Goal: Subscribe to service/newsletter

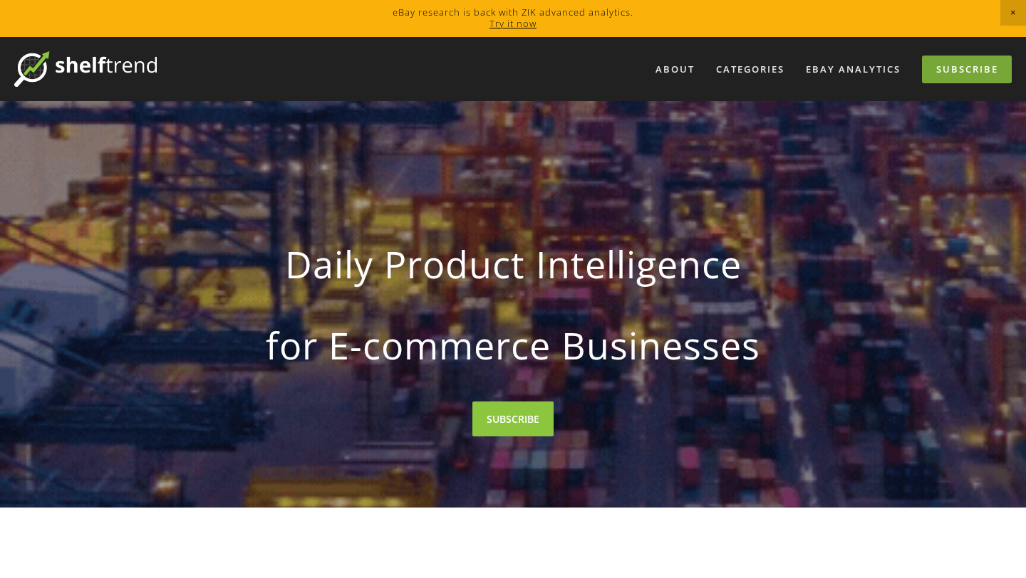
click at [952, 59] on link "Subscribe" at bounding box center [967, 70] width 90 height 28
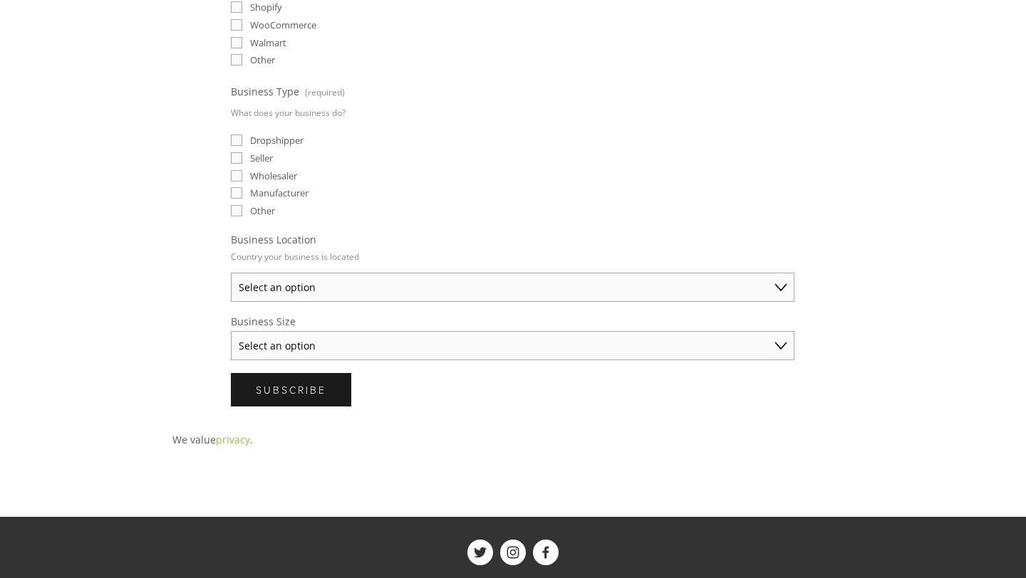
scroll to position [486, 0]
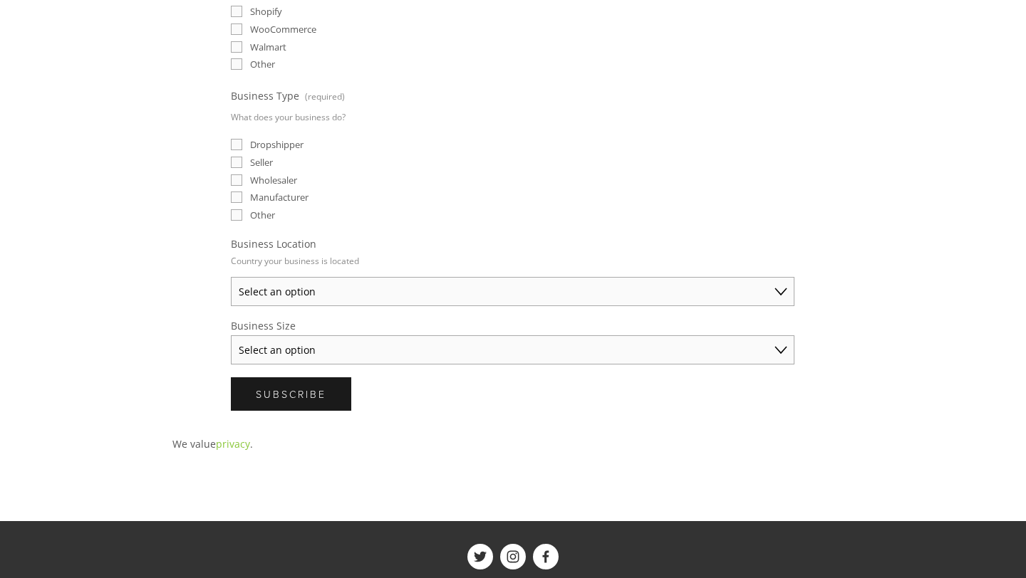
click at [674, 345] on select "Select an option Solo Merchant (under $50K annual sales) Small Business ($50K -…" at bounding box center [512, 349] width 563 height 29
select select "Solo Merchant (under $50K annual sales)"
click at [659, 279] on select "Select an option Australia United States United Kingdom China Japan Germany Can…" at bounding box center [512, 291] width 563 height 29
select select "Other"
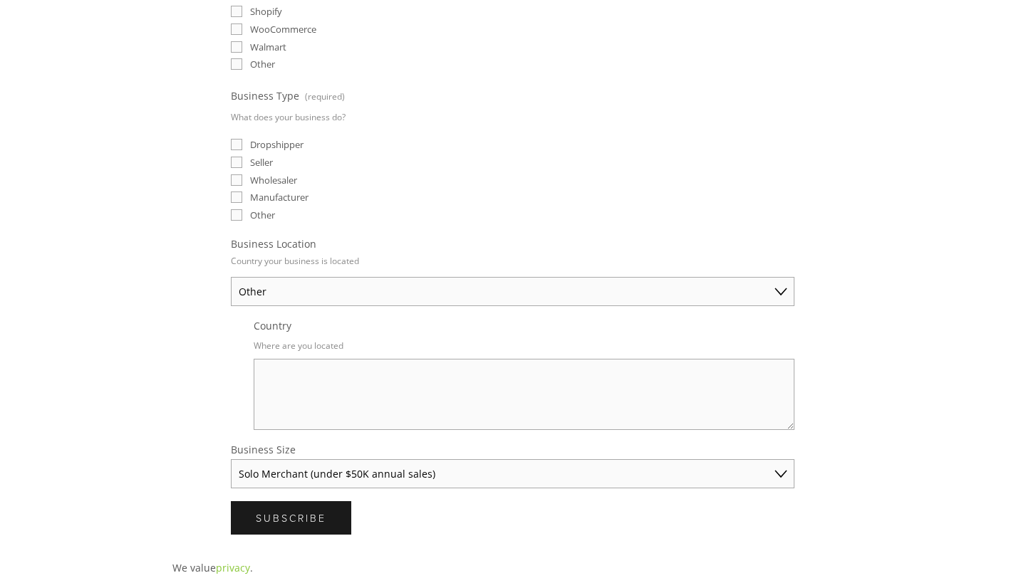
click at [576, 387] on textarea "Country" at bounding box center [524, 394] width 541 height 71
type textarea "netherlands"
click at [263, 157] on span "Seller" at bounding box center [261, 162] width 23 height 13
click at [242, 157] on input "Seller" at bounding box center [236, 162] width 11 height 11
checkbox input "true"
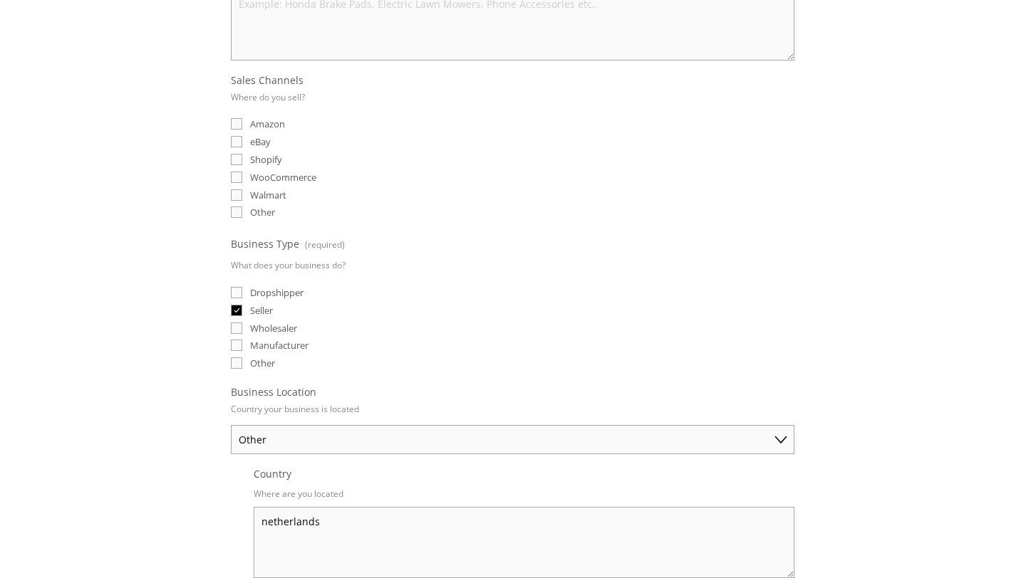
scroll to position [331, 0]
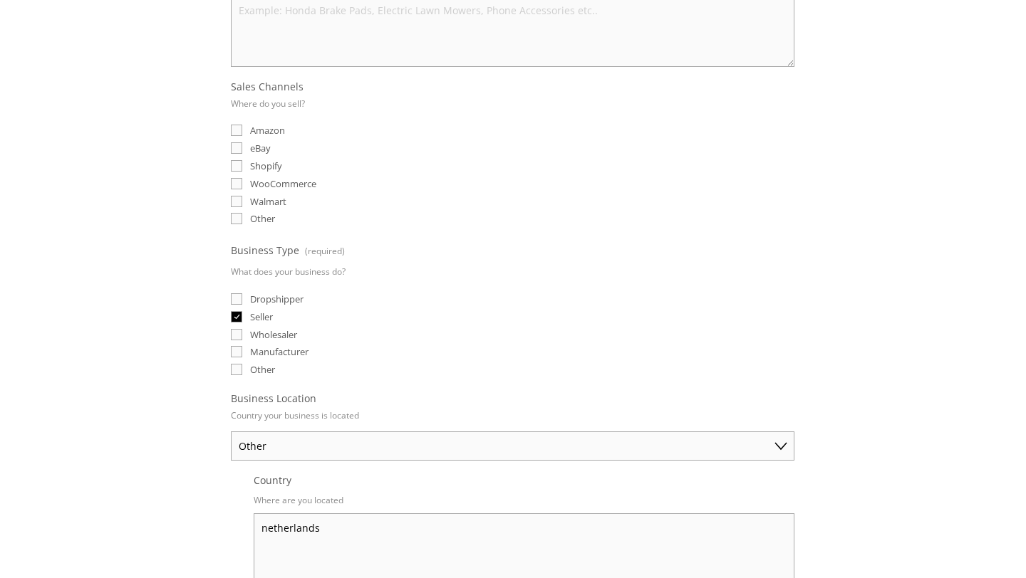
click at [262, 144] on span "eBay" at bounding box center [260, 148] width 21 height 13
click at [242, 144] on input "eBay" at bounding box center [236, 147] width 11 height 11
checkbox input "true"
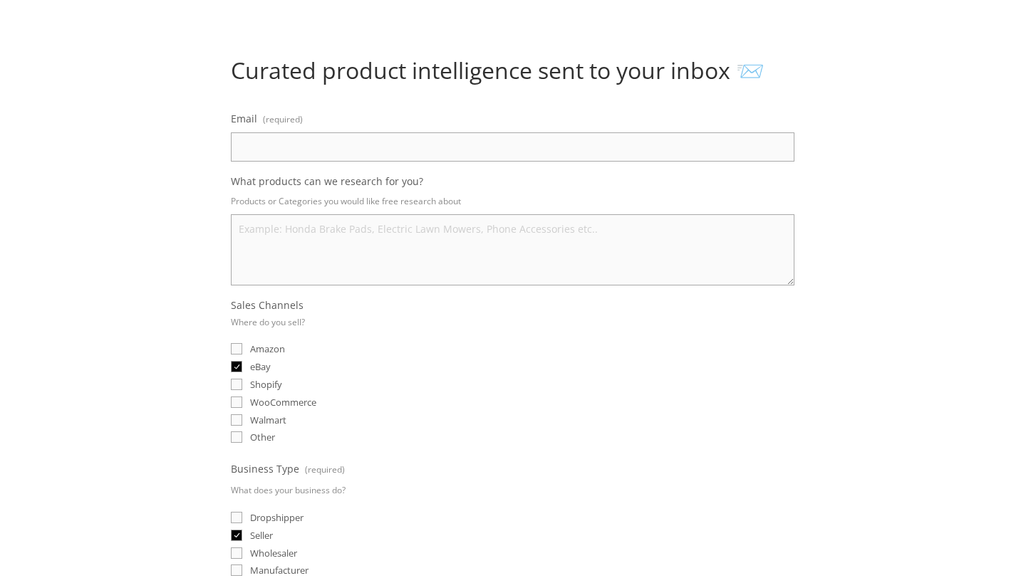
scroll to position [110, 0]
click at [387, 141] on input "Email (required)" at bounding box center [512, 149] width 563 height 29
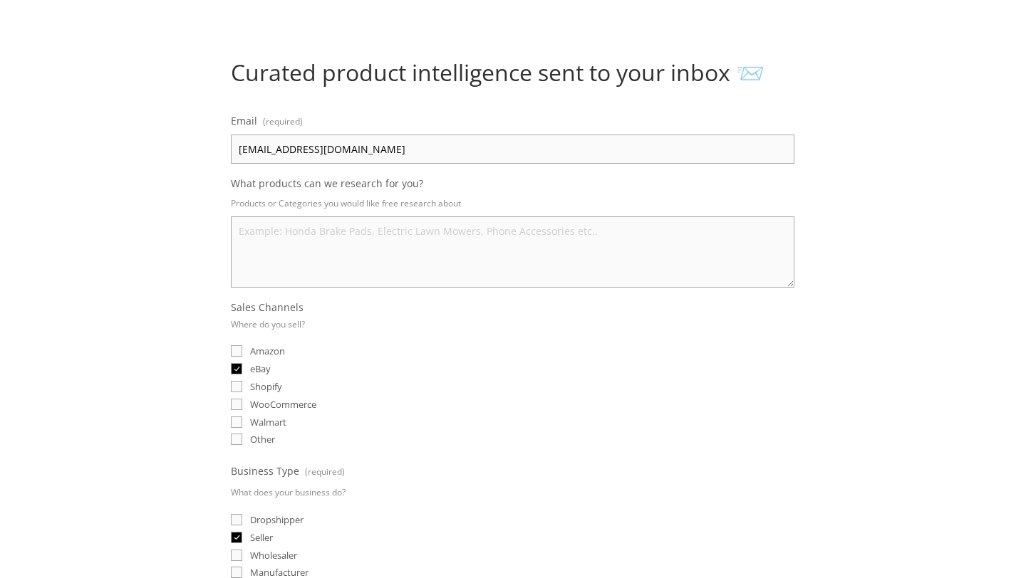
type input "ybaskoyy@gmail.nl"
click at [362, 236] on textarea "What products can we research for you?" at bounding box center [512, 252] width 563 height 71
type textarea "0"
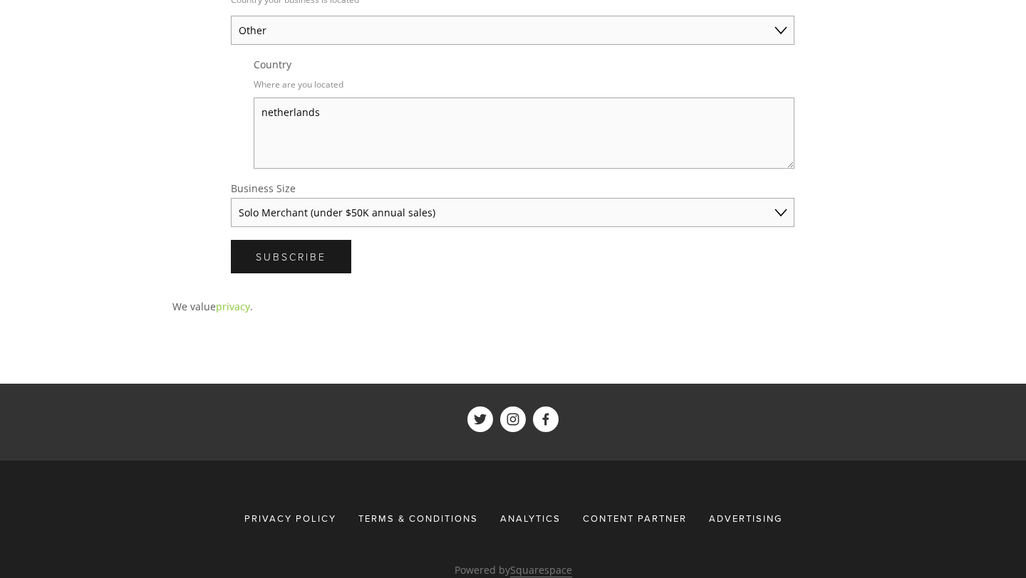
scroll to position [791, 0]
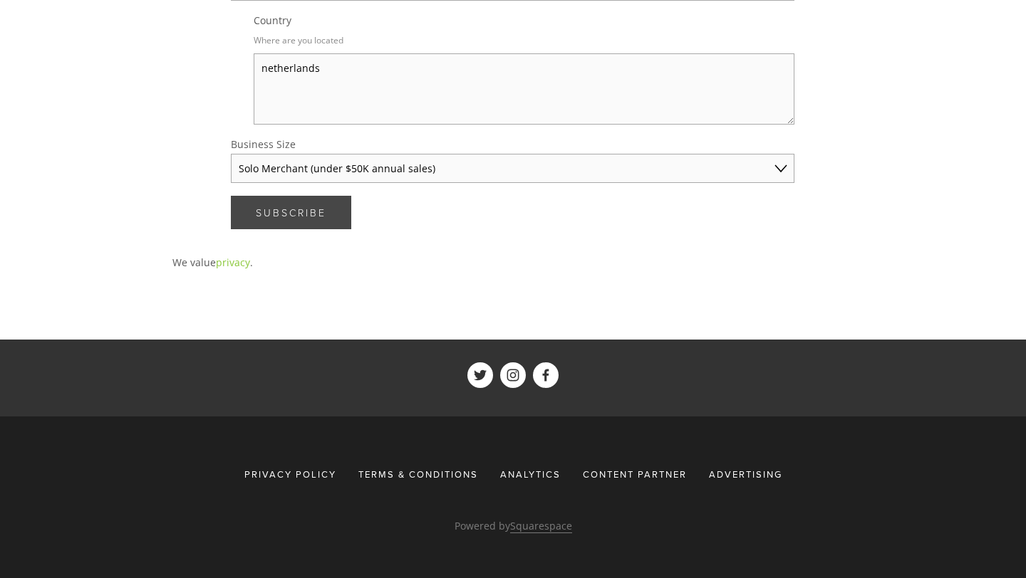
type textarea "-"
click at [321, 212] on span "Subscribe" at bounding box center [291, 213] width 71 height 14
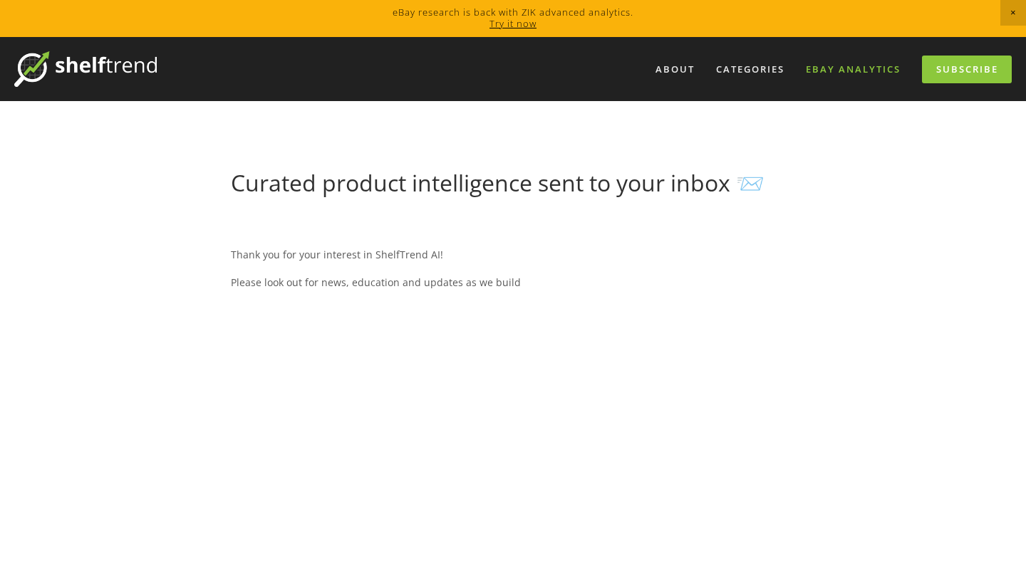
click at [866, 63] on link "eBay Analytics" at bounding box center [852, 70] width 113 height 24
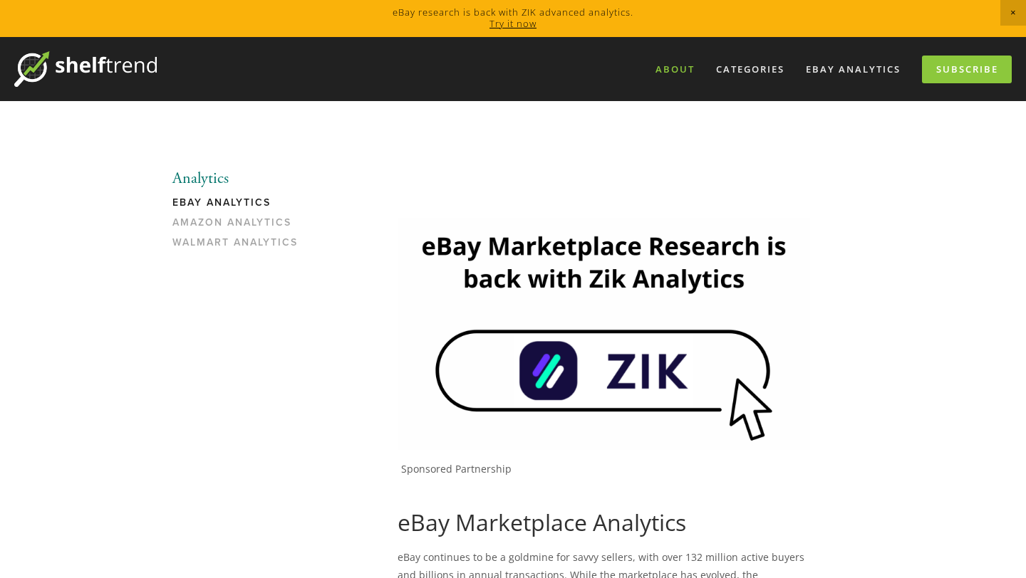
click at [681, 68] on link "About" at bounding box center [675, 70] width 58 height 24
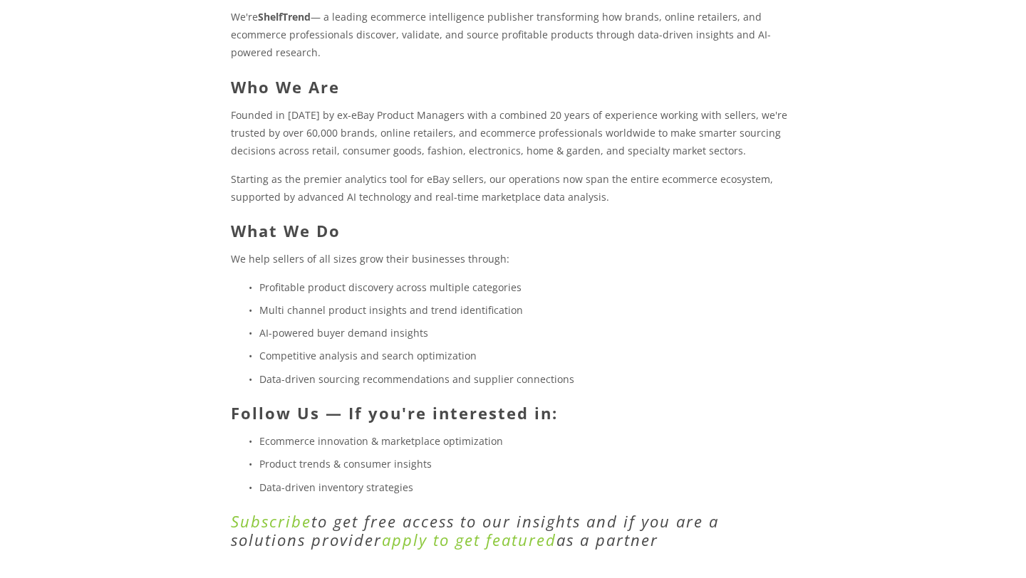
scroll to position [264, 0]
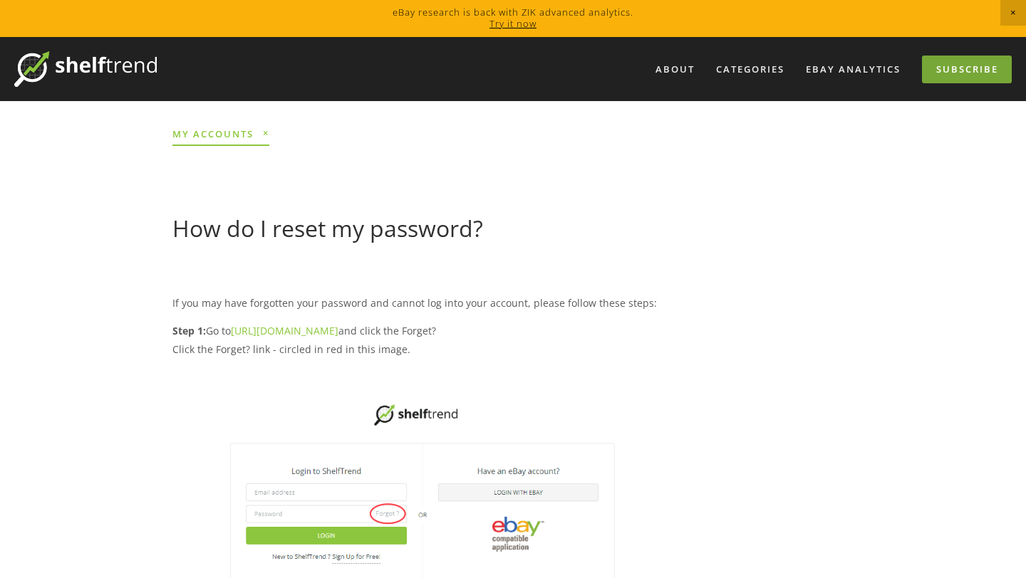
click at [952, 71] on link "Subscribe" at bounding box center [967, 70] width 90 height 28
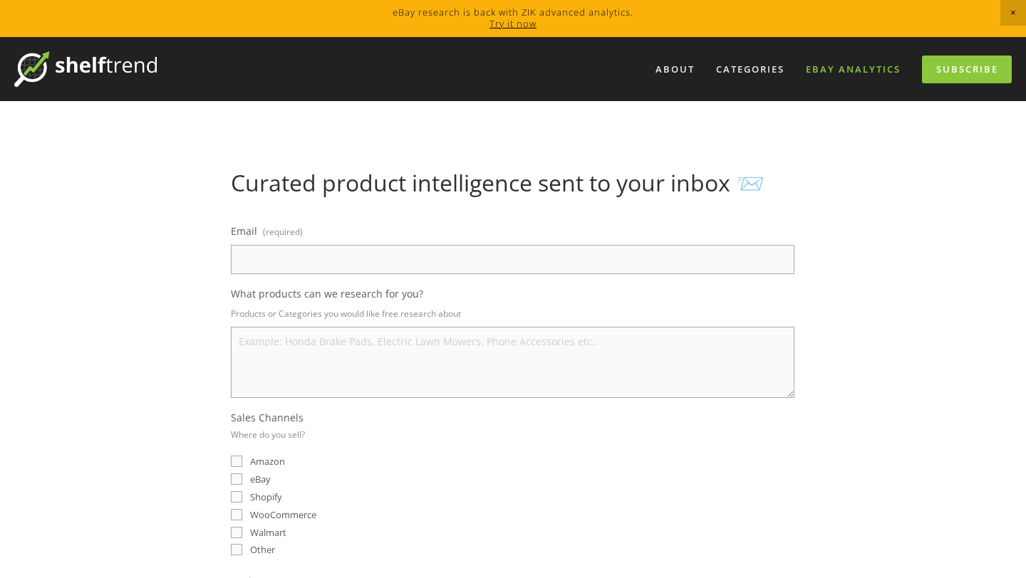
click at [831, 65] on link "eBay Analytics" at bounding box center [852, 70] width 113 height 24
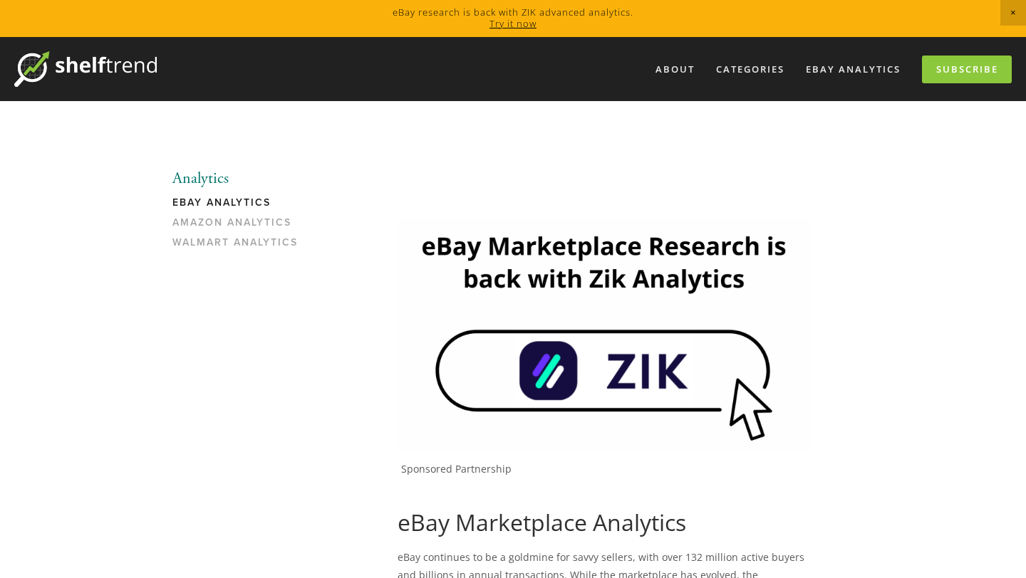
click at [521, 24] on link "Try it now" at bounding box center [512, 23] width 47 height 13
click at [950, 66] on link "Subscribe" at bounding box center [967, 70] width 90 height 28
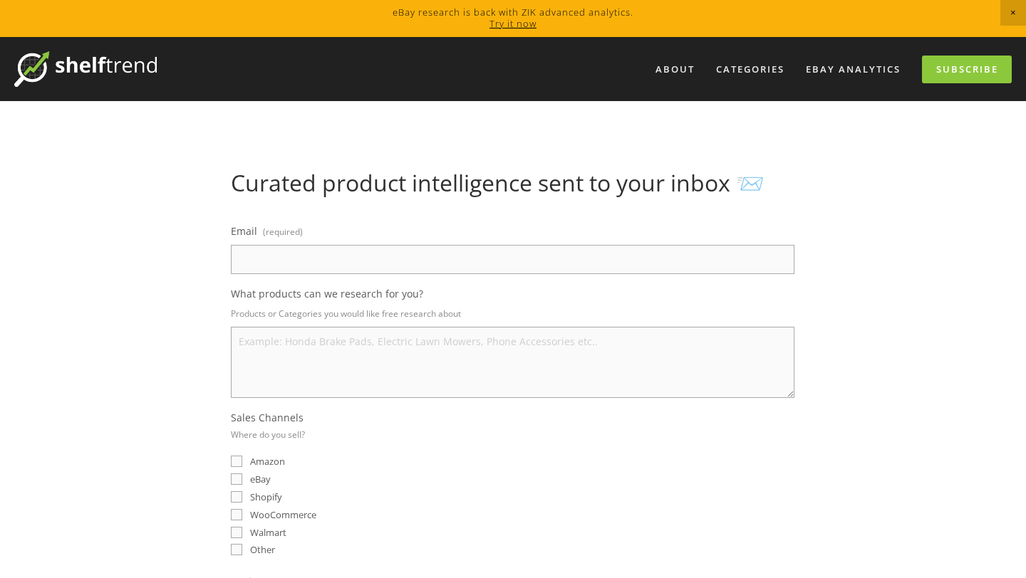
click at [561, 254] on input "Email (required)" at bounding box center [512, 259] width 563 height 29
click at [245, 262] on input "ybaskoyy@gmail.nl" at bounding box center [512, 259] width 563 height 29
type input "yagmurbaskoyy@gmail.nl"
click at [270, 351] on textarea "What products can we research for you?" at bounding box center [512, 362] width 563 height 71
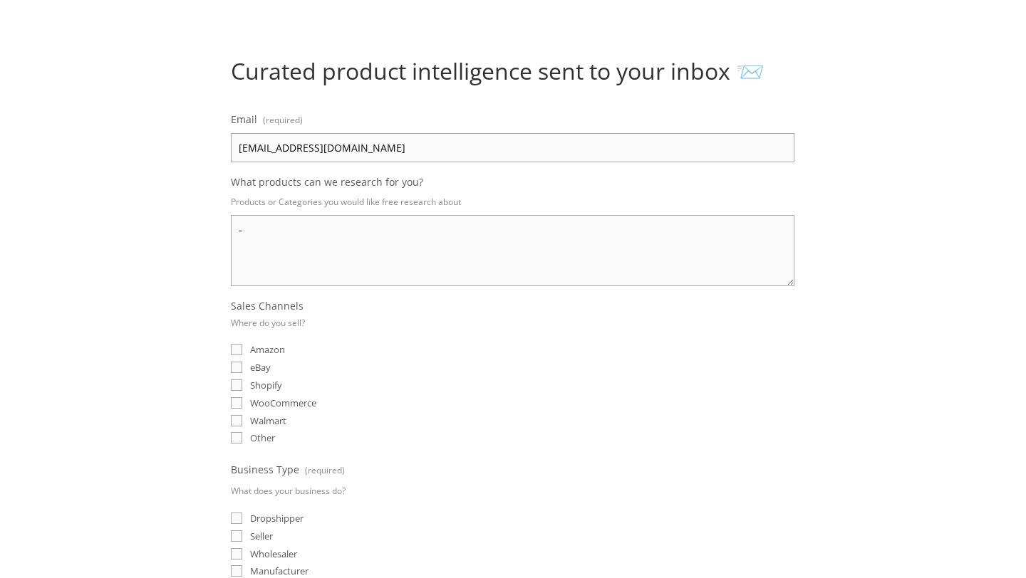
scroll to position [113, 0]
type textarea "-"
click at [251, 368] on span "eBay" at bounding box center [260, 366] width 21 height 13
click at [242, 368] on input "eBay" at bounding box center [236, 365] width 11 height 11
checkbox input "true"
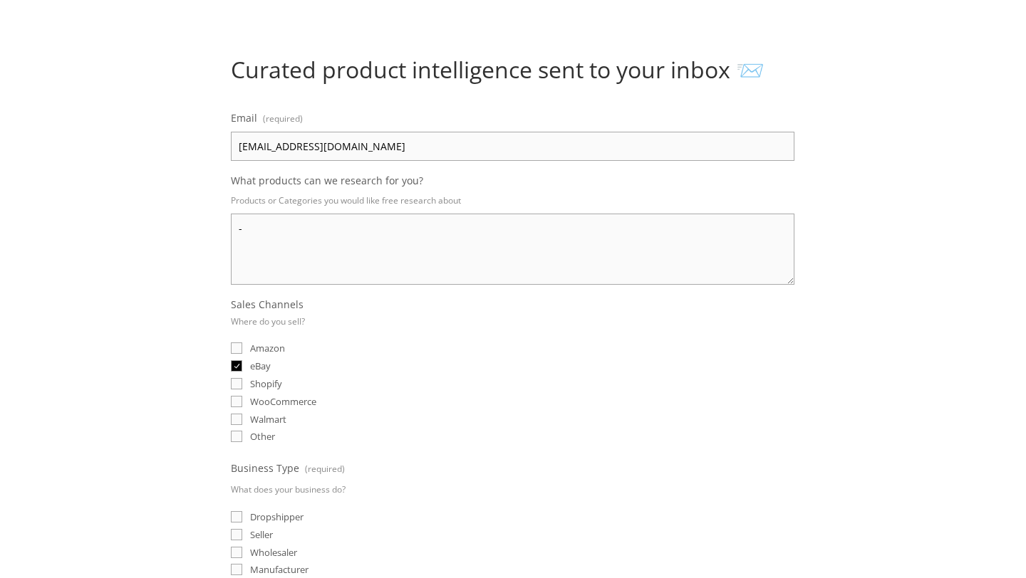
click at [257, 533] on span "Seller" at bounding box center [261, 534] width 23 height 13
click at [242, 533] on input "Seller" at bounding box center [236, 534] width 11 height 11
checkbox input "true"
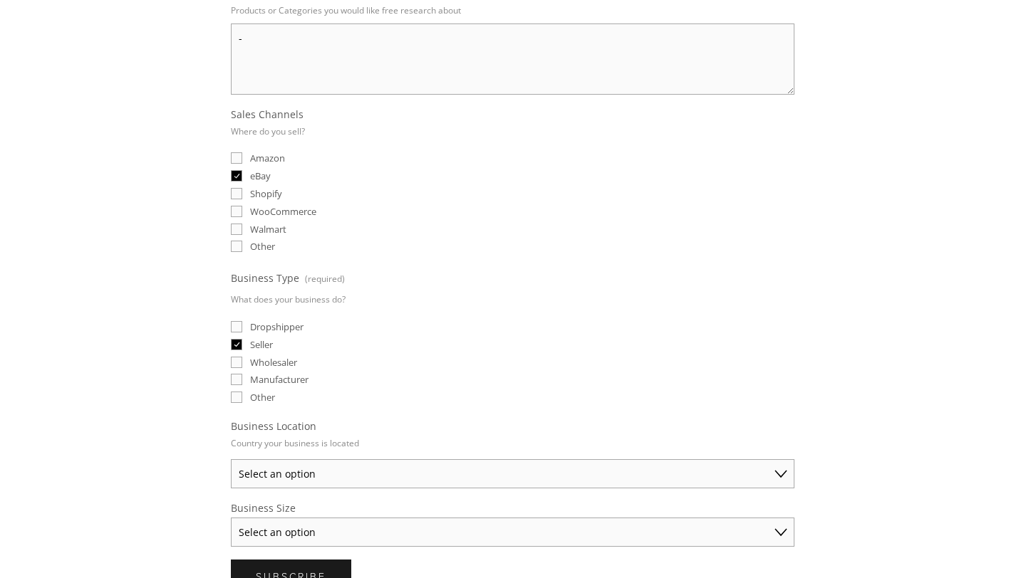
scroll to position [452, 0]
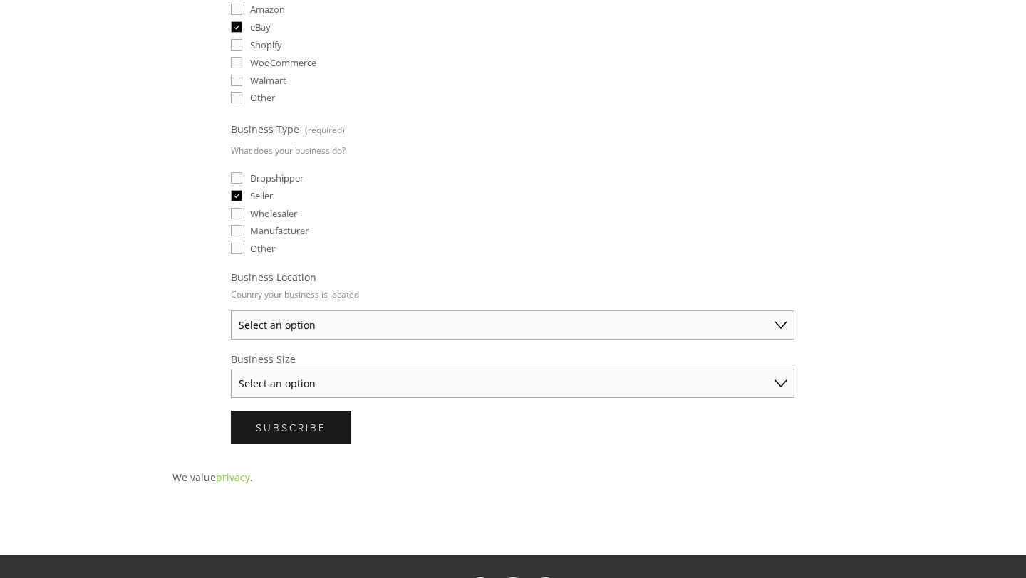
click at [363, 322] on select "Select an option Australia United States United Kingdom China Japan Germany Can…" at bounding box center [512, 325] width 563 height 29
select select "Other"
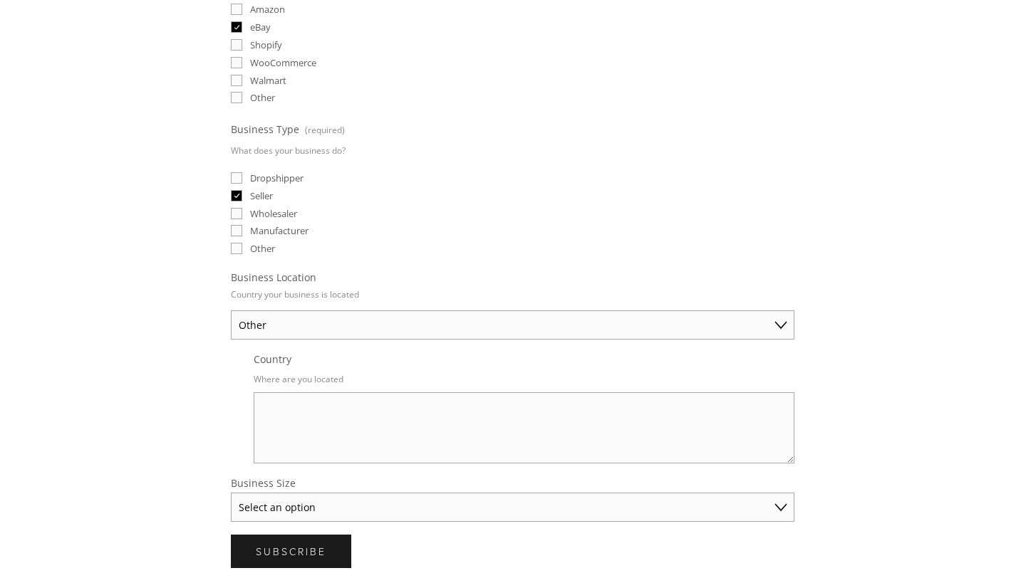
click at [365, 422] on textarea "Country" at bounding box center [524, 427] width 541 height 71
type textarea "netherlands"
click at [342, 500] on select "Select an option Solo Merchant (under $50K annual sales) Small Business ($50K -…" at bounding box center [512, 507] width 563 height 29
select select "Solo Merchant (under $50K annual sales)"
click at [317, 550] on span "Subscribe" at bounding box center [291, 552] width 71 height 14
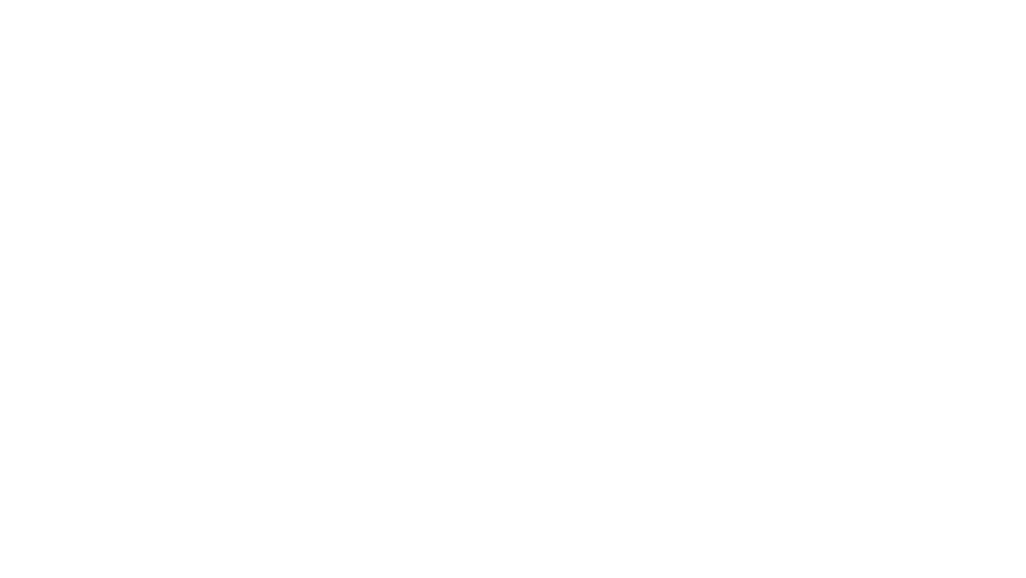
scroll to position [0, 0]
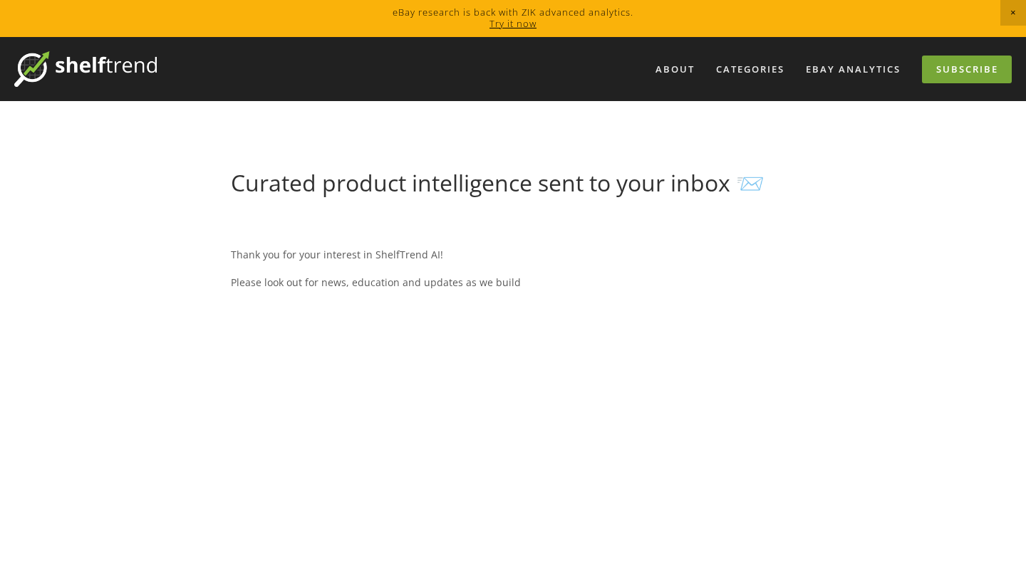
click at [976, 65] on link "Subscribe" at bounding box center [967, 70] width 90 height 28
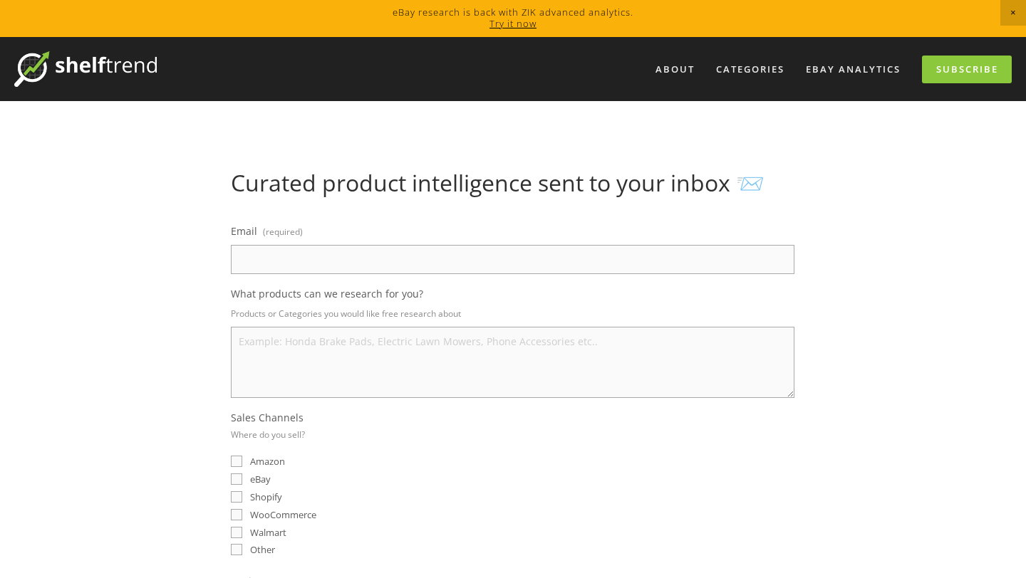
click at [538, 244] on label "Email (required)" at bounding box center [512, 234] width 563 height 24
click at [538, 245] on input "Email (required)" at bounding box center [512, 259] width 563 height 29
type input "[EMAIL_ADDRESS][DOMAIN_NAME]"
click at [454, 377] on textarea "What products can we research for you?" at bounding box center [512, 362] width 563 height 71
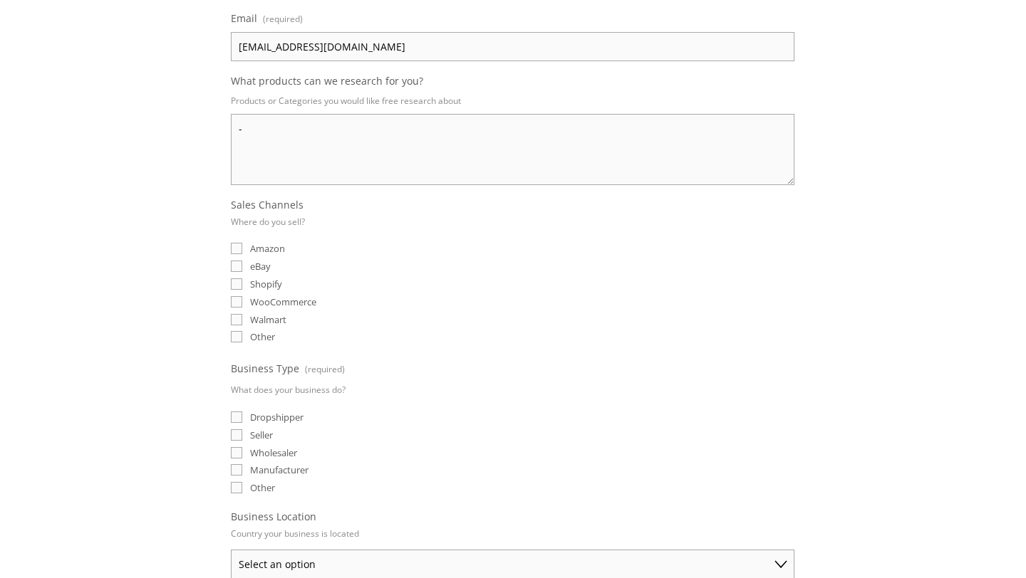
scroll to position [286, 0]
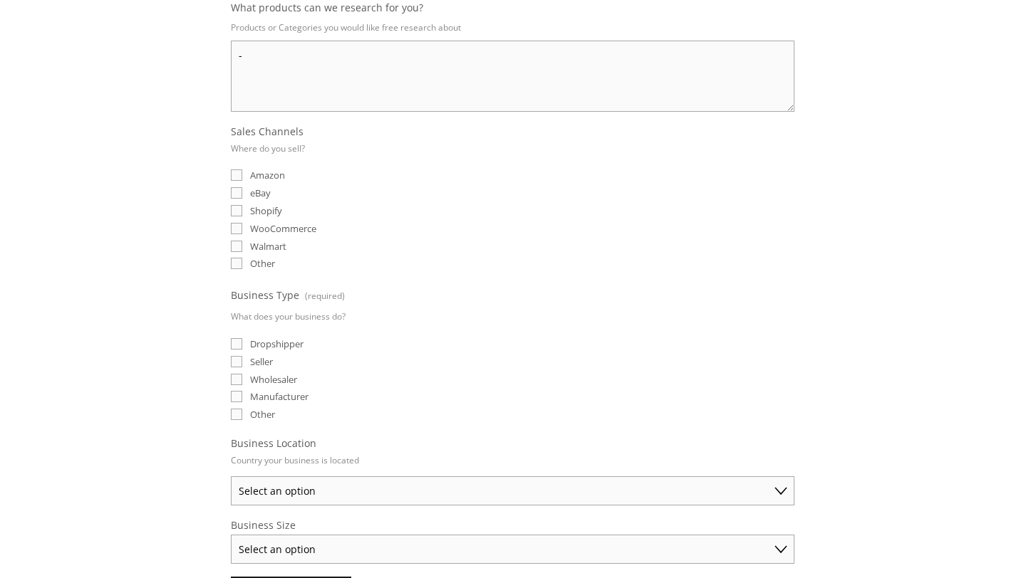
type textarea "-"
click at [237, 194] on input "eBay" at bounding box center [236, 192] width 11 height 11
checkbox input "true"
click at [234, 360] on input "Seller" at bounding box center [236, 361] width 11 height 11
checkbox input "true"
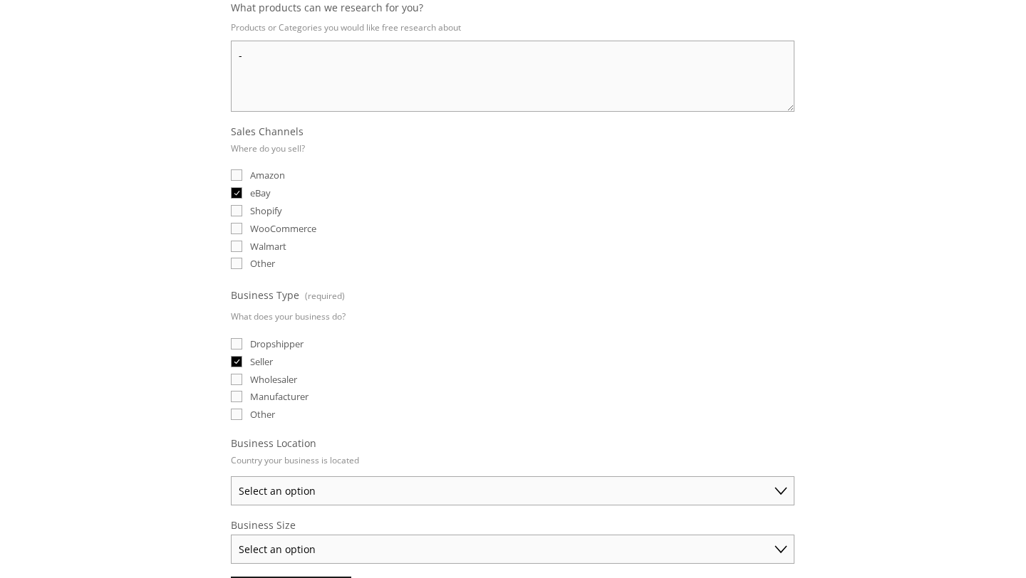
click at [277, 484] on select "Select an option Australia United States United Kingdom China Japan Germany Can…" at bounding box center [512, 490] width 563 height 29
select select "United States"
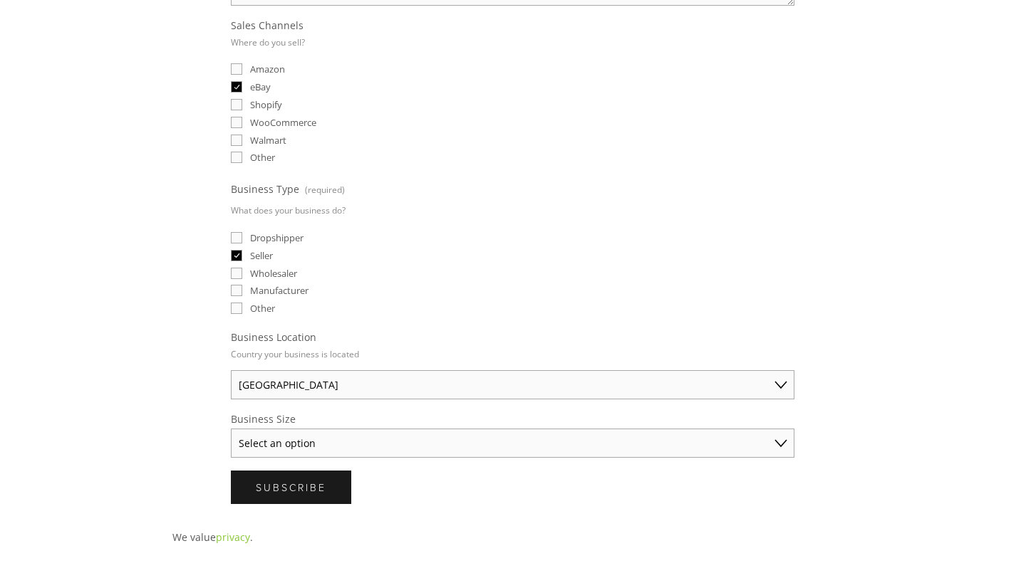
scroll to position [395, 0]
click at [353, 444] on select "Select an option Solo Merchant (under $50K annual sales) Small Business ($50K -…" at bounding box center [512, 441] width 563 height 29
select select "Solo Merchant (under $50K annual sales)"
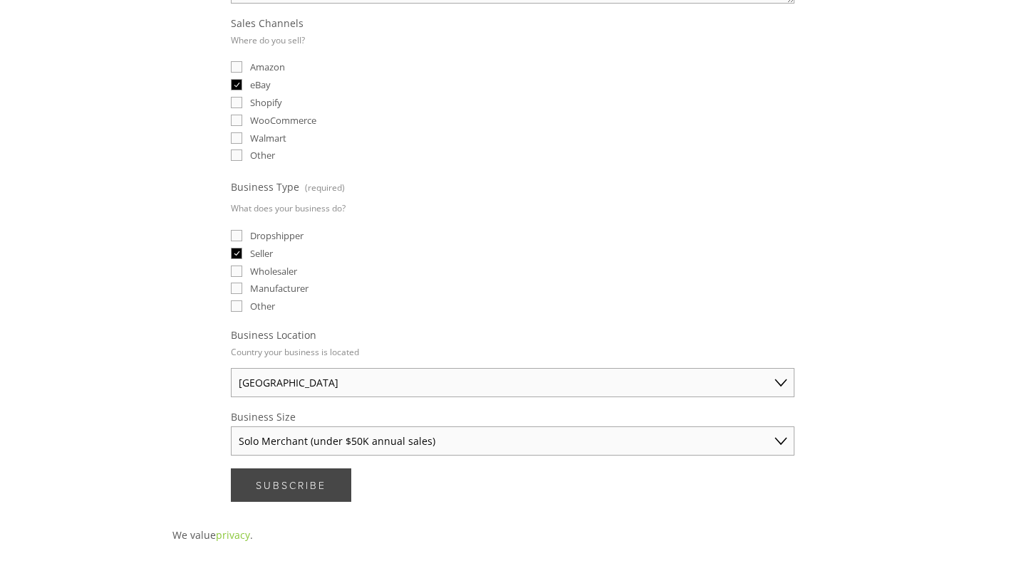
click at [316, 491] on button "Subscribe Subscribe" at bounding box center [291, 485] width 120 height 33
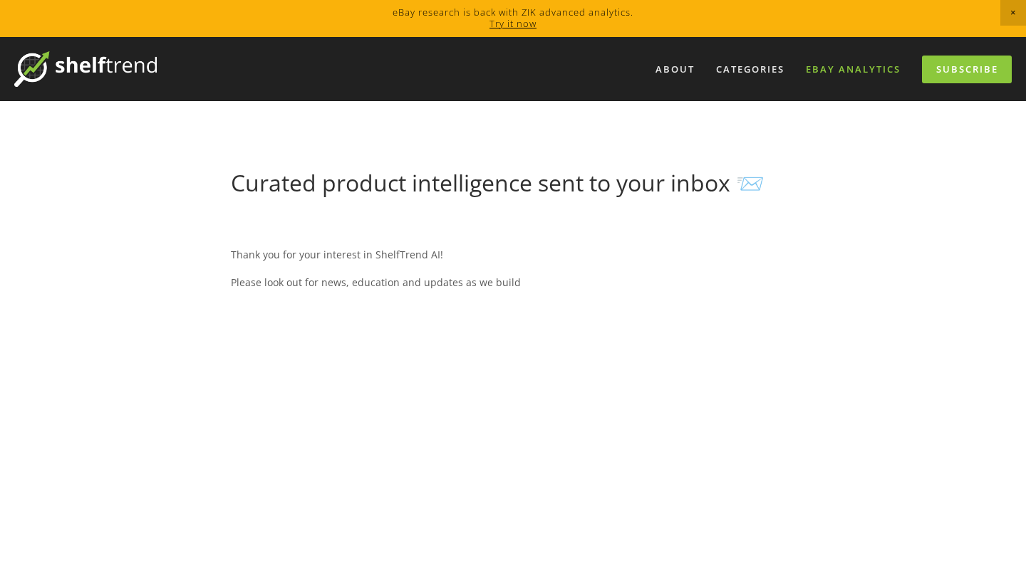
click at [853, 71] on link "eBay Analytics" at bounding box center [852, 70] width 113 height 24
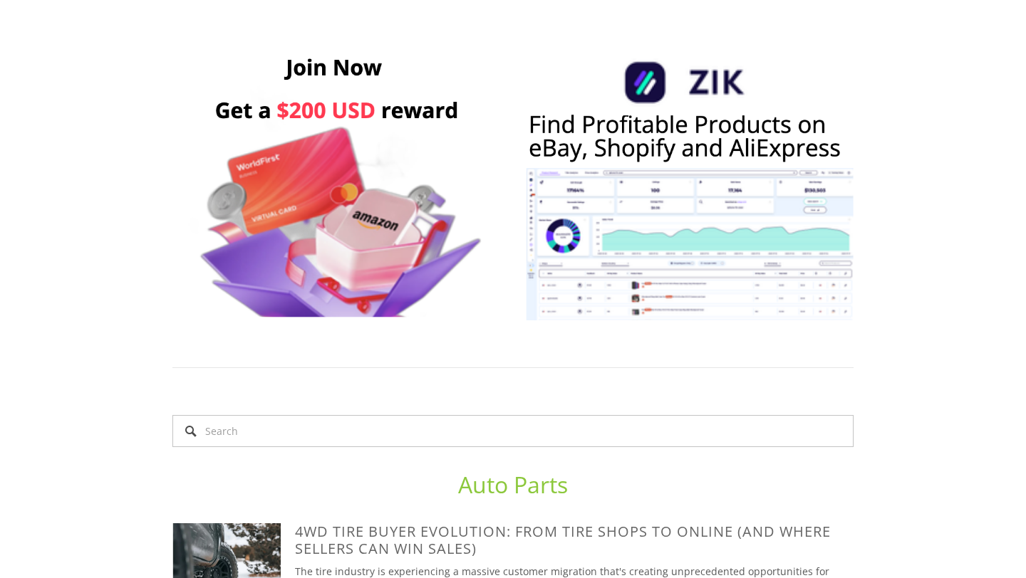
scroll to position [867, 0]
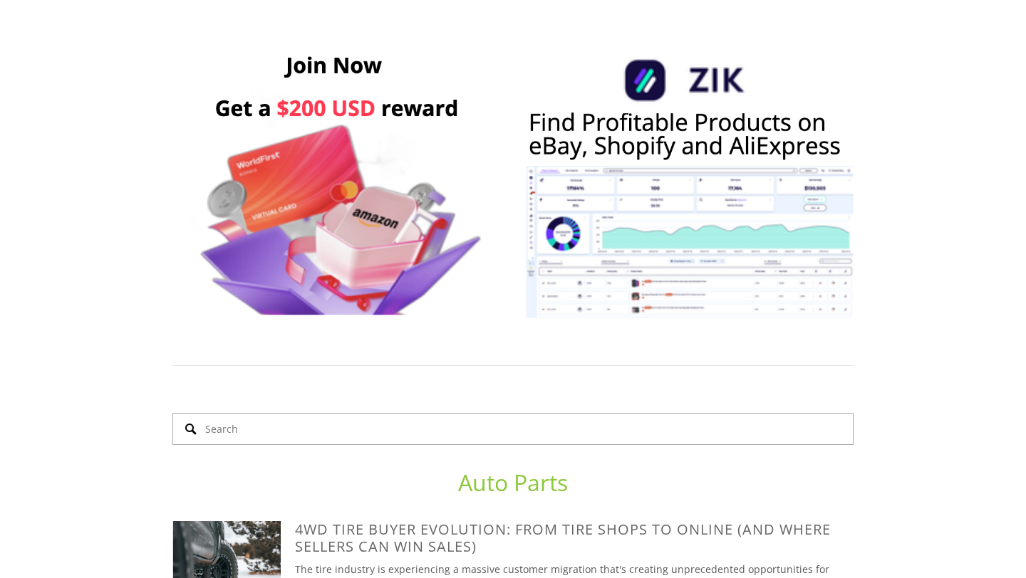
click at [705, 413] on input "Search" at bounding box center [512, 429] width 681 height 32
type input "sign"
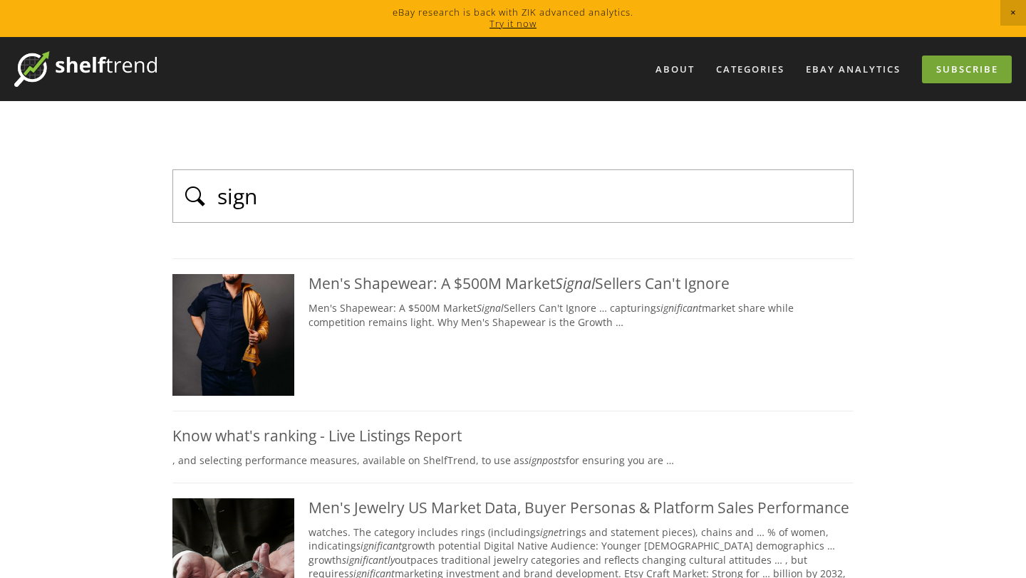
click at [922, 75] on link "Subscribe" at bounding box center [967, 70] width 90 height 28
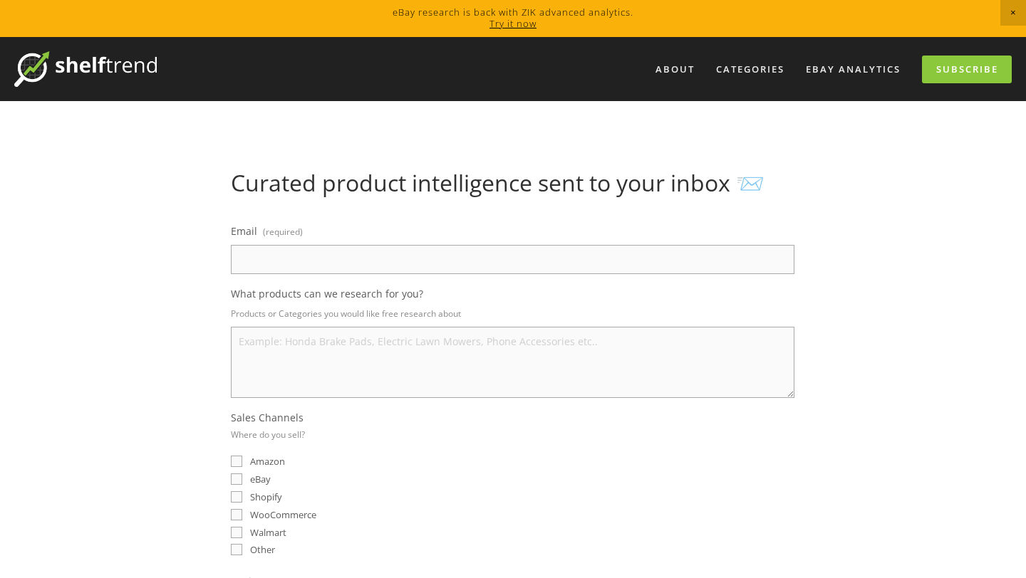
click at [582, 269] on input "Email (required)" at bounding box center [512, 259] width 563 height 29
type input "[EMAIL_ADDRESS][DOMAIN_NAME]"
click at [347, 346] on textarea "What products can we research for you?" at bounding box center [512, 362] width 563 height 71
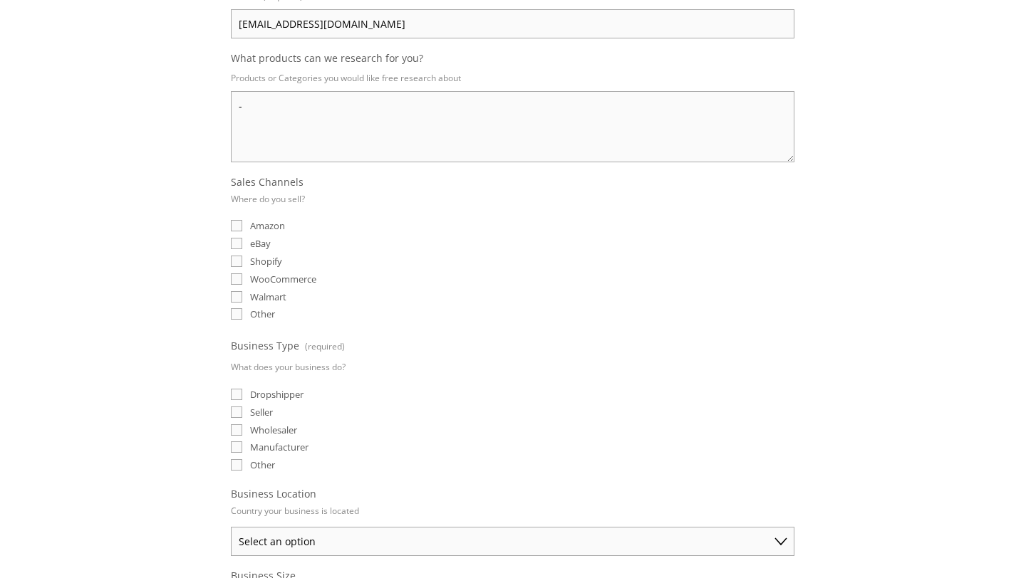
scroll to position [238, 0]
type textarea "-"
click at [253, 242] on span "eBay" at bounding box center [260, 241] width 21 height 13
click at [242, 242] on input "eBay" at bounding box center [236, 241] width 11 height 11
checkbox input "true"
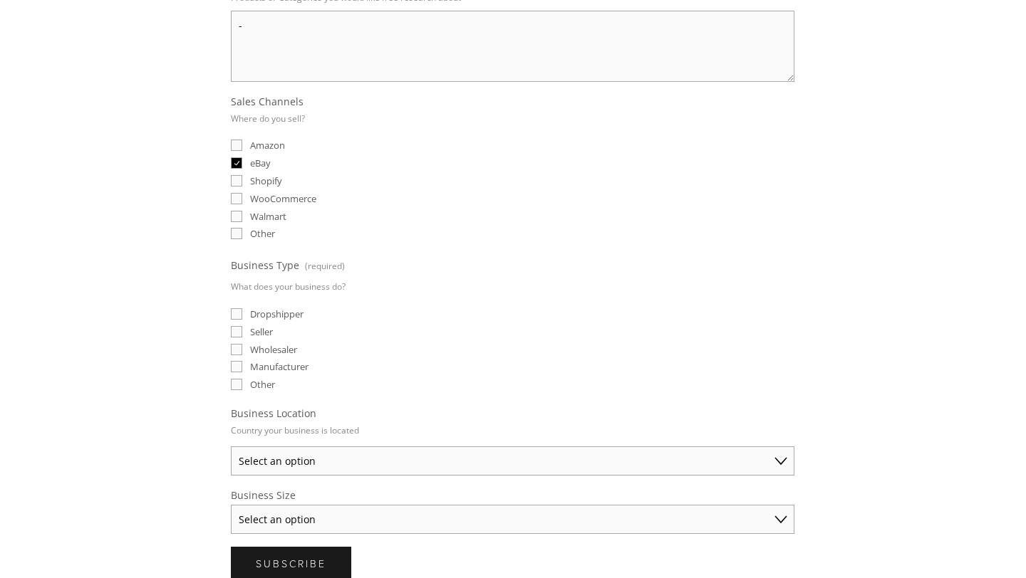
scroll to position [318, 0]
click at [266, 334] on fieldset "Business Type (required) What does your business do? Dropshipper Seller Wholesa…" at bounding box center [512, 323] width 563 height 138
click at [258, 326] on span "Seller" at bounding box center [261, 329] width 23 height 13
click at [242, 326] on input "Seller" at bounding box center [236, 329] width 11 height 11
checkbox input "true"
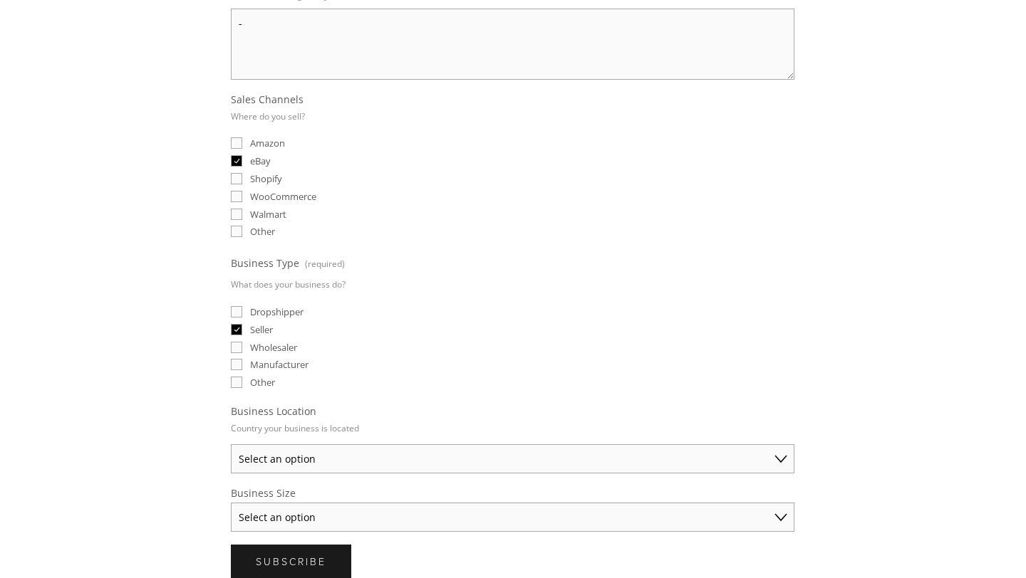
click at [345, 444] on select "Select an option Australia United States United Kingdom China Japan Germany Can…" at bounding box center [512, 458] width 563 height 29
select select "Other"
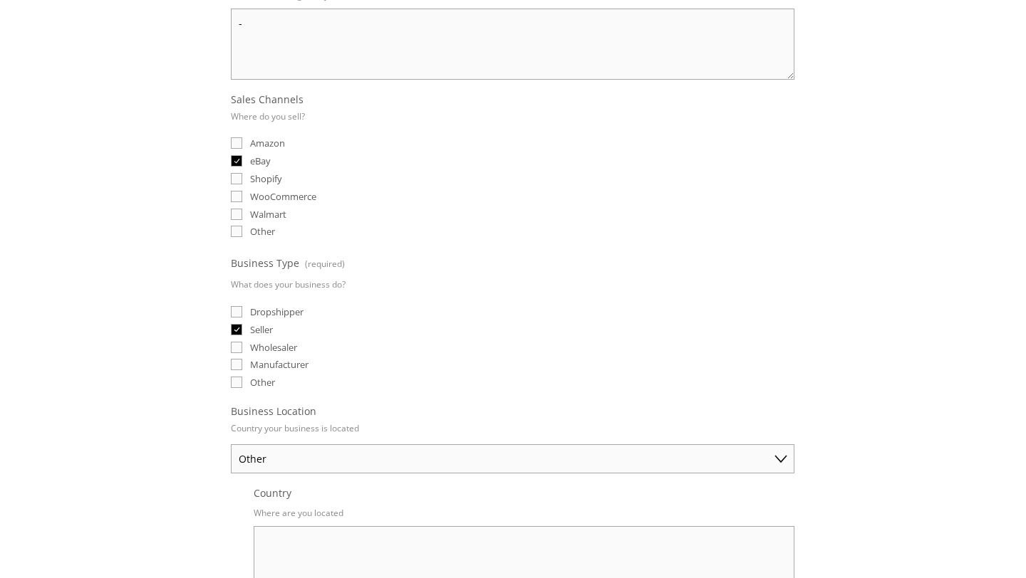
click at [342, 531] on textarea "Country" at bounding box center [524, 561] width 541 height 71
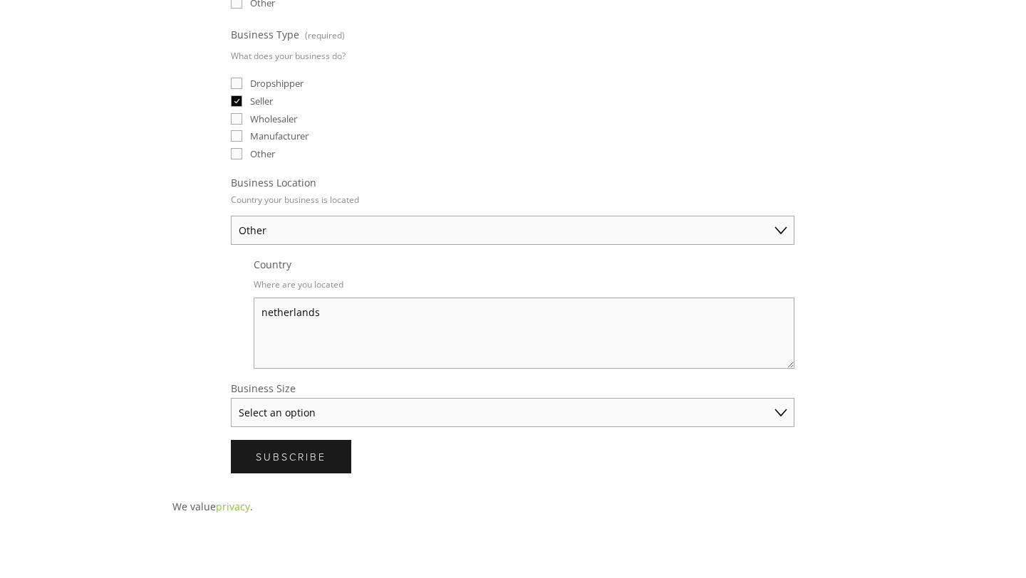
type textarea "netherlands"
click at [365, 414] on select "Select an option Solo Merchant (under $50K annual sales) Small Business ($50K -…" at bounding box center [512, 412] width 563 height 29
select select "Solo Merchant (under $50K annual sales)"
click at [316, 454] on span "Subscribe" at bounding box center [291, 457] width 71 height 14
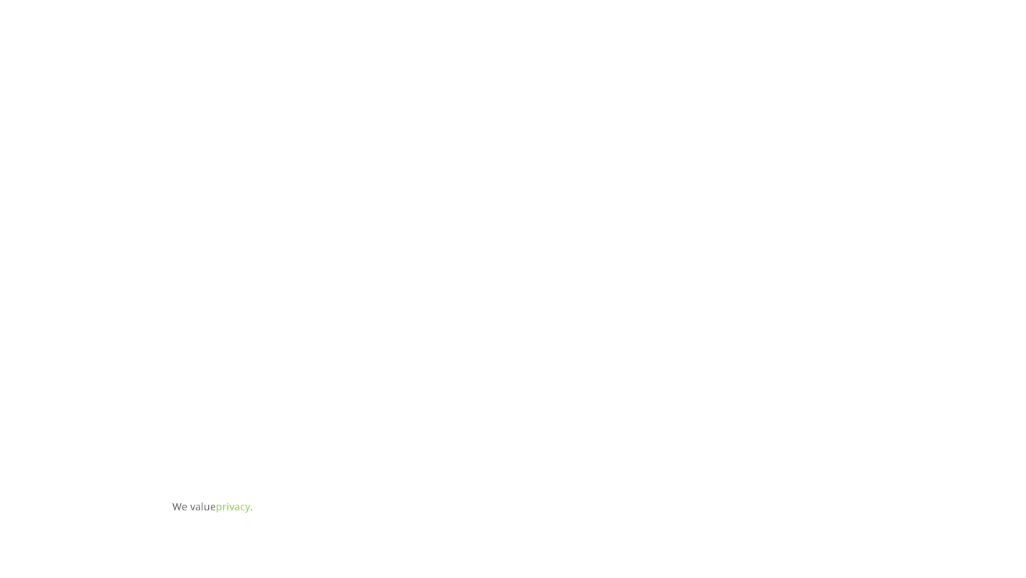
scroll to position [0, 0]
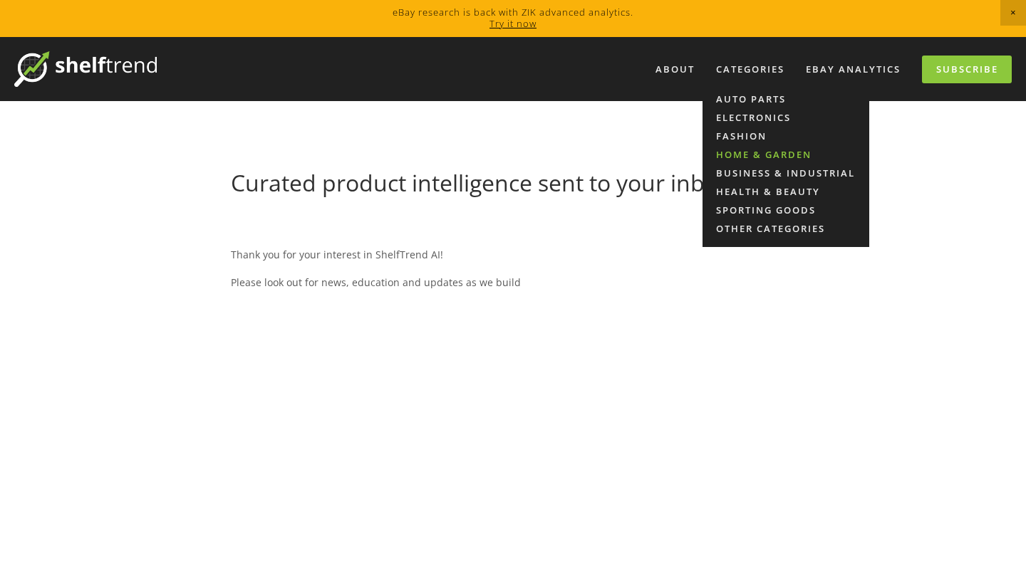
click at [759, 149] on link "Home & Garden" at bounding box center [785, 154] width 167 height 19
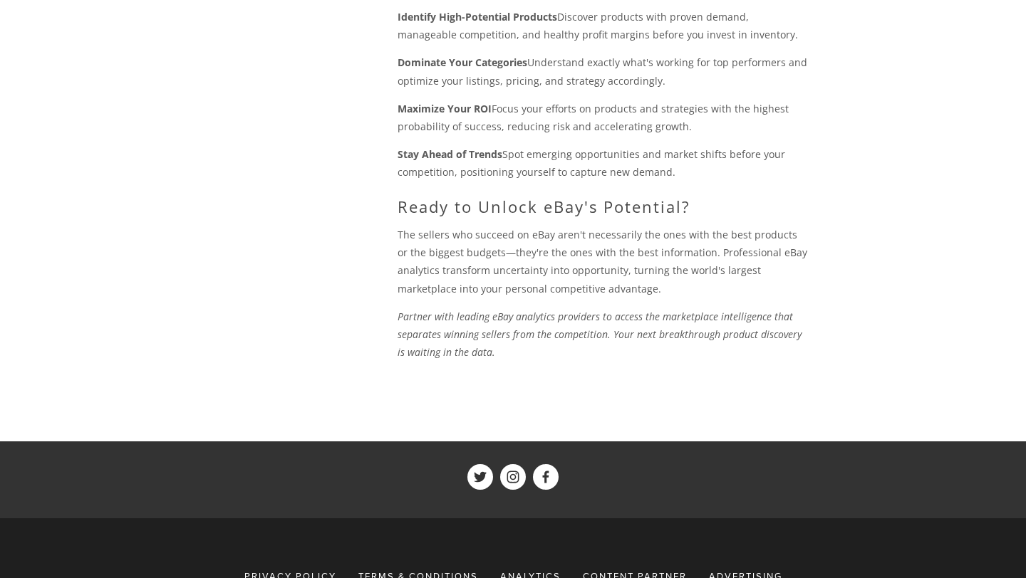
scroll to position [1633, 0]
